Goal: Task Accomplishment & Management: Complete application form

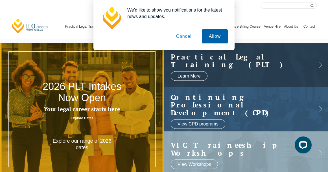
click at [206, 35] on button "Allow" at bounding box center [215, 36] width 26 height 14
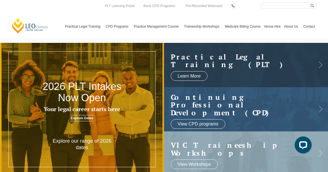
click at [314, 26] on link "Contact" at bounding box center [309, 26] width 15 height 24
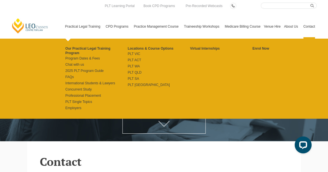
click at [69, 26] on link "Practical Legal Training" at bounding box center [84, 26] width 41 height 24
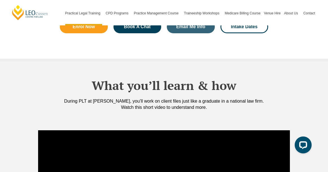
scroll to position [463, 0]
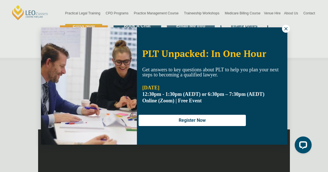
click at [286, 28] on icon at bounding box center [285, 28] width 3 height 3
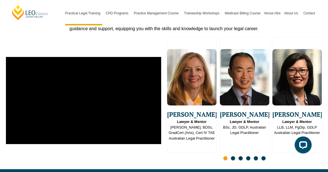
scroll to position [1446, 0]
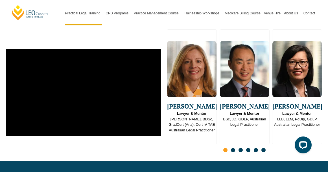
click at [234, 148] on span "Go to slide 2" at bounding box center [233, 150] width 4 height 4
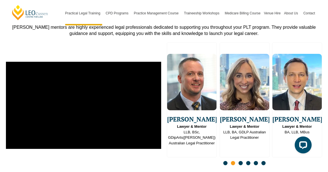
scroll to position [1428, 0]
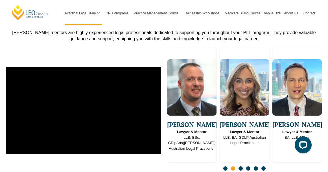
click at [242, 167] on span "Go to slide 3" at bounding box center [241, 169] width 4 height 4
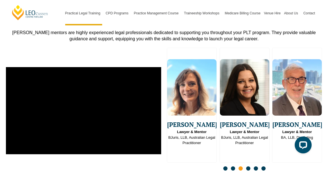
click at [247, 167] on span "Go to slide 4" at bounding box center [248, 169] width 4 height 4
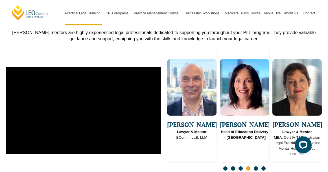
click at [255, 167] on span "Go to slide 5" at bounding box center [256, 169] width 4 height 4
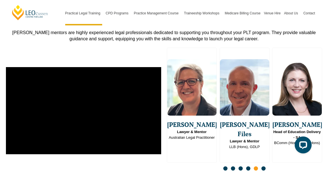
click at [264, 167] on span "Go to slide 6" at bounding box center [264, 169] width 4 height 4
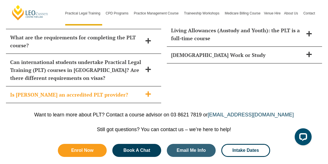
scroll to position [2692, 0]
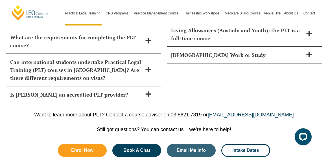
click at [34, 126] on div "Still got questions? You can contact us – we’re here to help!" at bounding box center [163, 129] width 311 height 6
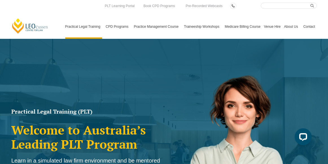
scroll to position [0, 0]
click at [311, 27] on link "Contact" at bounding box center [309, 26] width 15 height 24
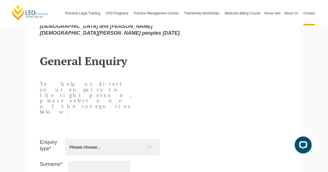
scroll to position [451, 0]
select select "Other"
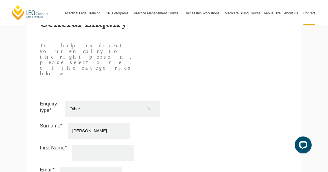
scroll to position [494, 0]
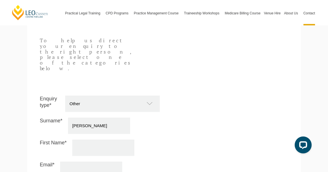
type input "Kelly"
drag, startPoint x: 62, startPoint y: 121, endPoint x: 48, endPoint y: 121, distance: 13.8
click at [48, 140] on div "First Name* jack" at bounding box center [100, 148] width 120 height 16
type input "Jack"
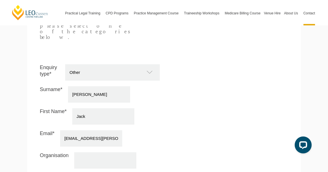
scroll to position [535, 0]
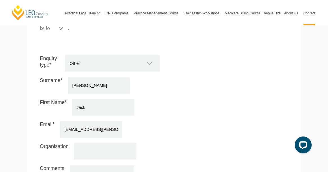
type input "jack.kelly@vicbar.com.au"
type input "Victorian Bar"
paste textarea "My name is Jack Kelly and I am a barrister practicing at the Victorian Bar in c…"
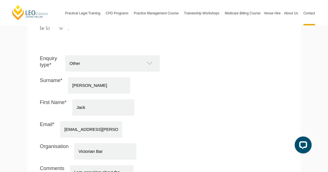
drag, startPoint x: 74, startPoint y: 151, endPoint x: 118, endPoint y: 153, distance: 44.1
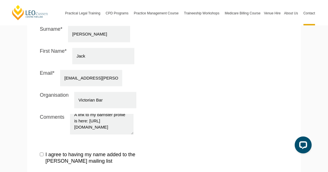
scroll to position [585, 0]
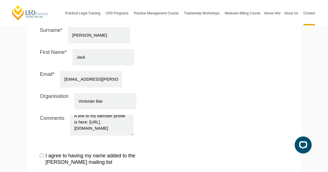
type textarea "My name is Jack Kelly and I am a barrister practicing at the Victorian Bar in c…"
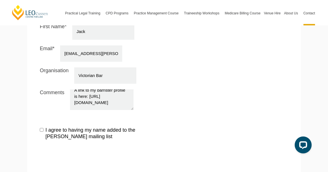
scroll to position [669, 0]
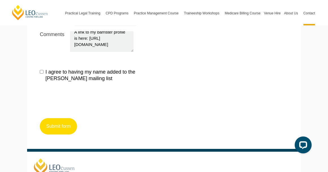
click at [63, 118] on button "Submit form" at bounding box center [58, 126] width 37 height 16
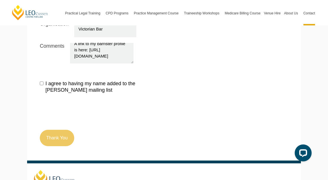
scroll to position [648, 0]
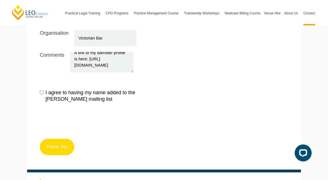
click at [52, 139] on button "Thank You" at bounding box center [57, 147] width 34 height 16
click at [42, 91] on input "I agree to having my name added to the [PERSON_NAME] mailing list" at bounding box center [42, 93] width 4 height 4
click at [41, 91] on input "I agree to having my name added to the [PERSON_NAME] mailing list" at bounding box center [42, 93] width 4 height 4
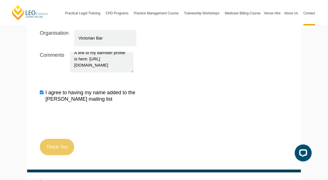
checkbox input "false"
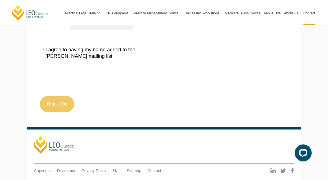
scroll to position [644, 0]
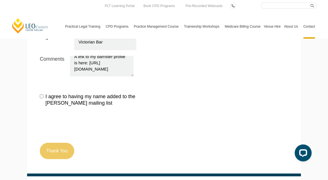
click at [307, 25] on link "Contact" at bounding box center [309, 26] width 15 height 24
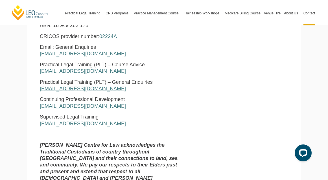
scroll to position [264, 0]
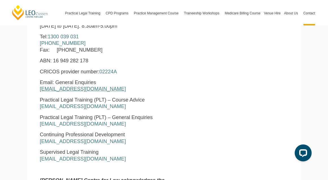
click at [57, 87] on link "[EMAIL_ADDRESS][DOMAIN_NAME]" at bounding box center [83, 89] width 86 height 6
